Goal: Find specific page/section: Find specific page/section

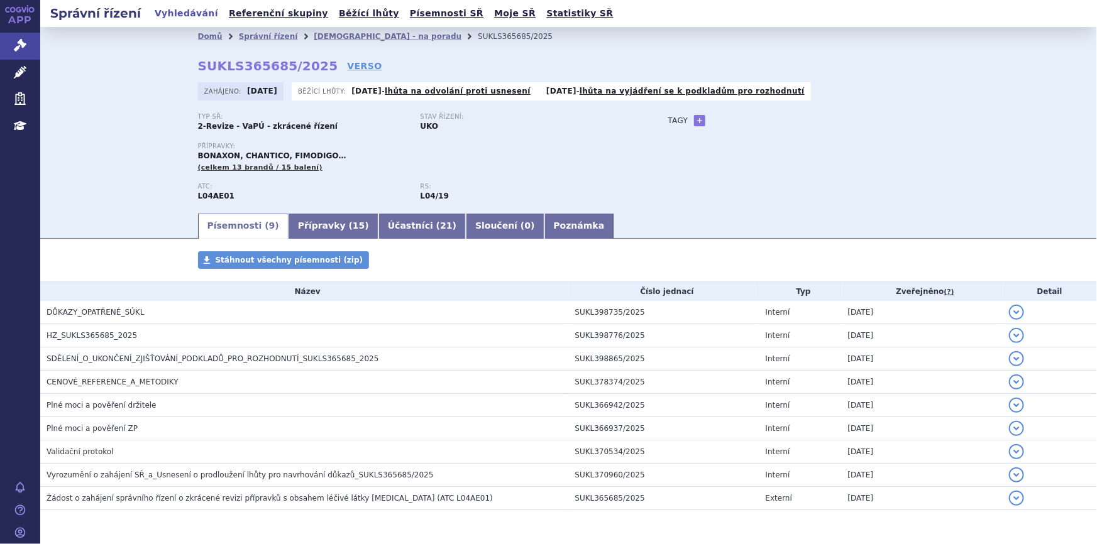
click at [106, 189] on div "Domů Správní řízení Revize - na poradu SUKLS365685/2025 SUKLS365685/2025 VERSO …" at bounding box center [568, 119] width 1057 height 185
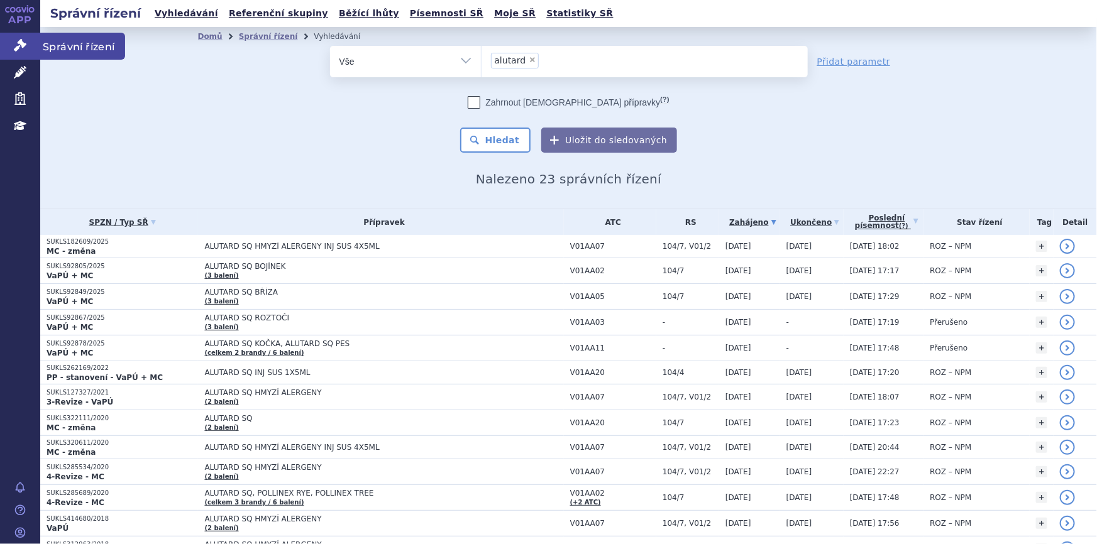
click at [15, 48] on icon at bounding box center [20, 45] width 13 height 13
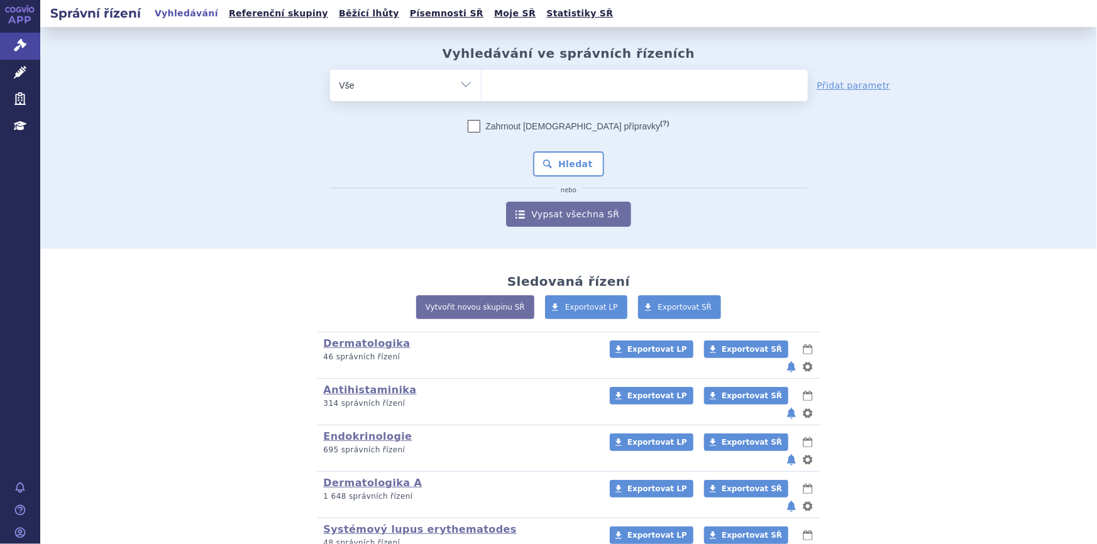
scroll to position [538, 0]
